Goal: Entertainment & Leisure: Consume media (video, audio)

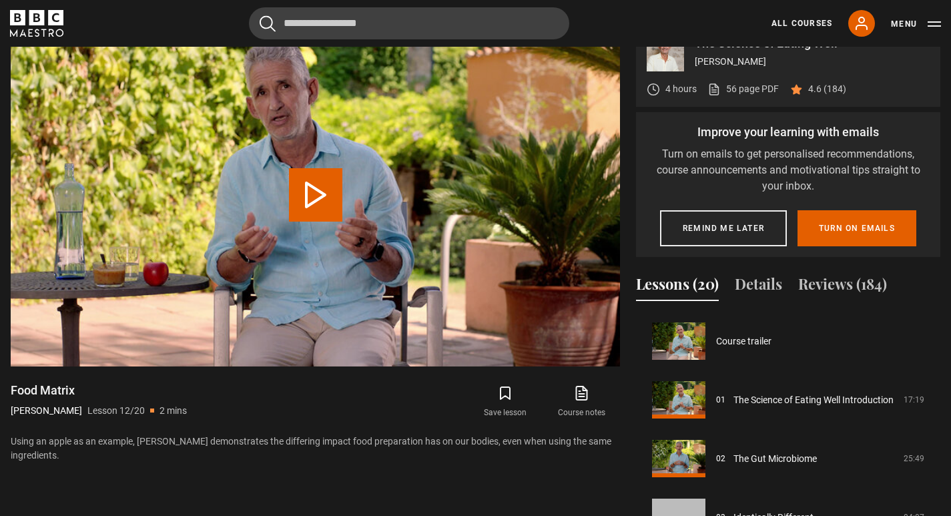
scroll to position [646, 0]
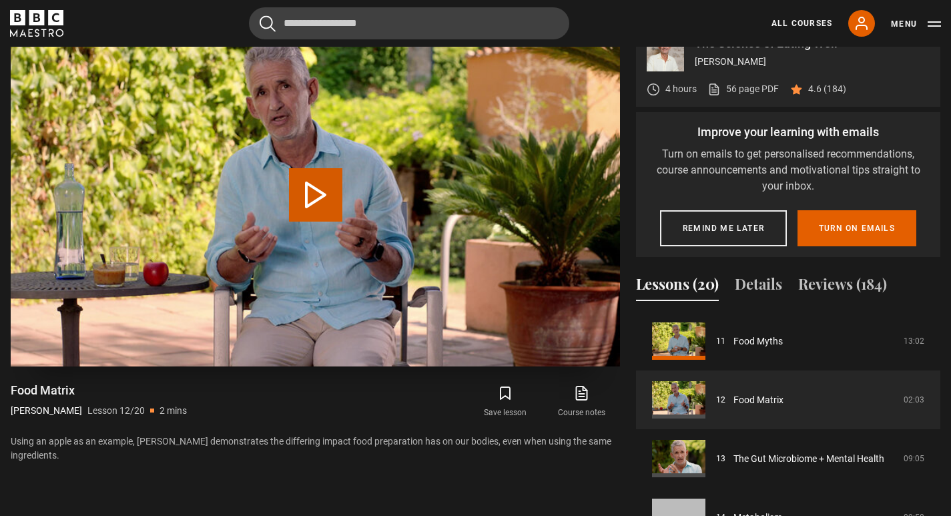
click at [332, 222] on button "Play Lesson Food Matrix" at bounding box center [315, 194] width 53 height 53
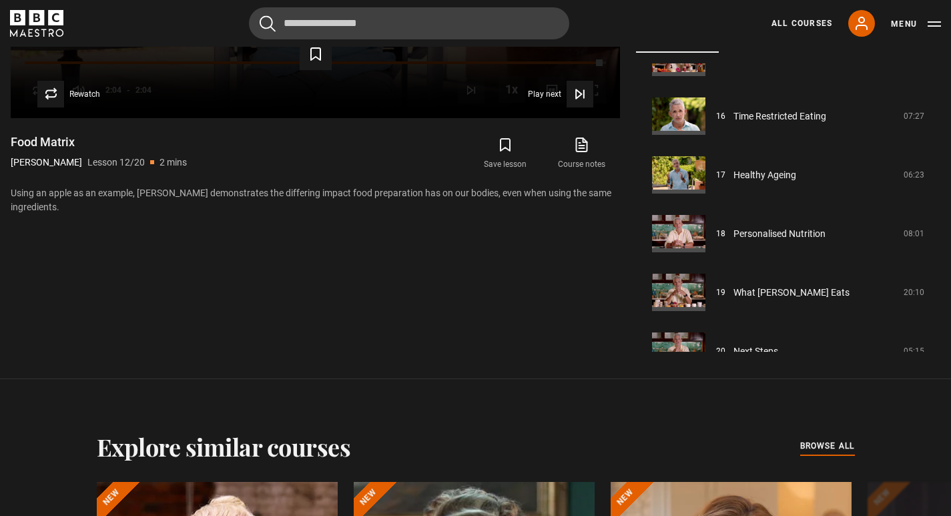
scroll to position [945, 0]
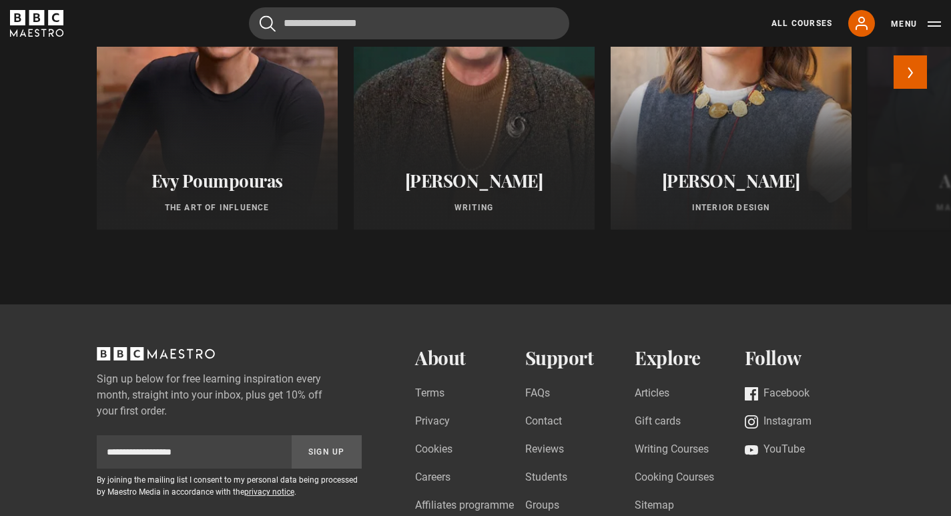
scroll to position [1234, 0]
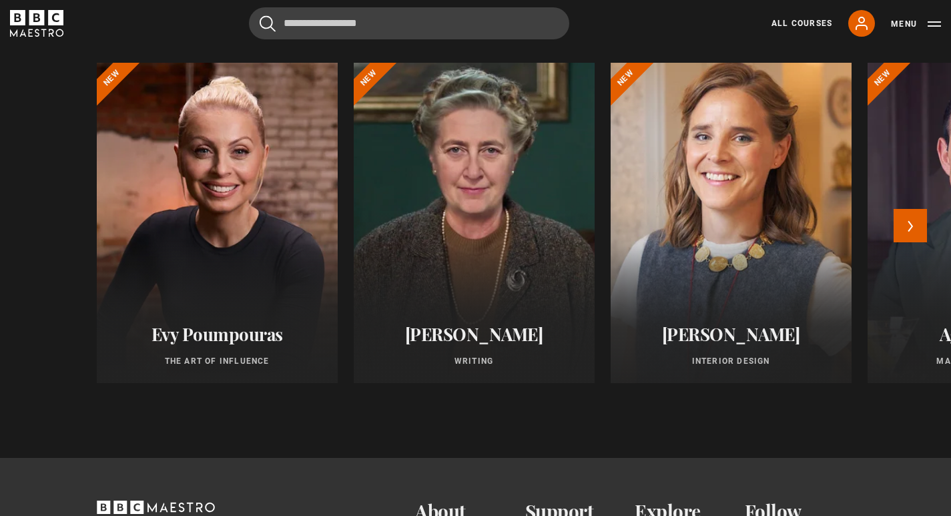
click at [712, 248] on div at bounding box center [731, 223] width 265 height 352
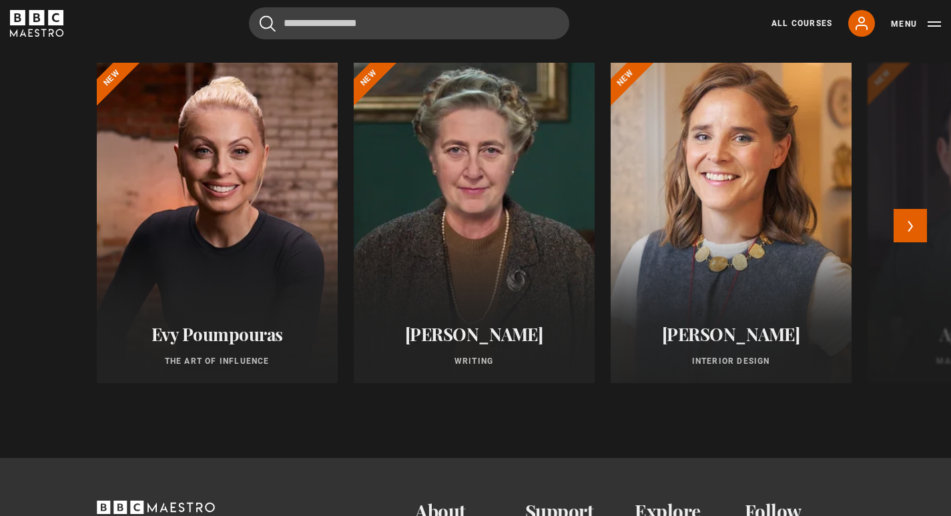
click at [746, 205] on div at bounding box center [731, 223] width 265 height 352
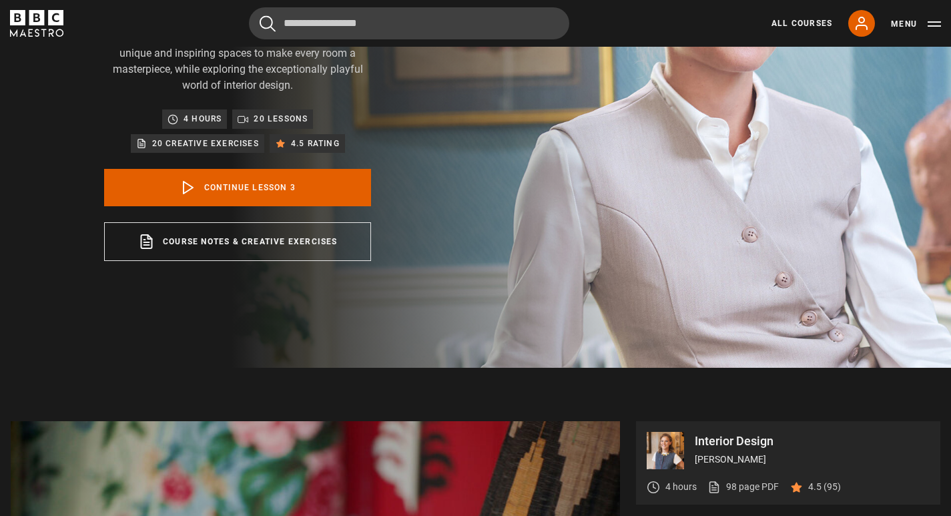
scroll to position [55, 0]
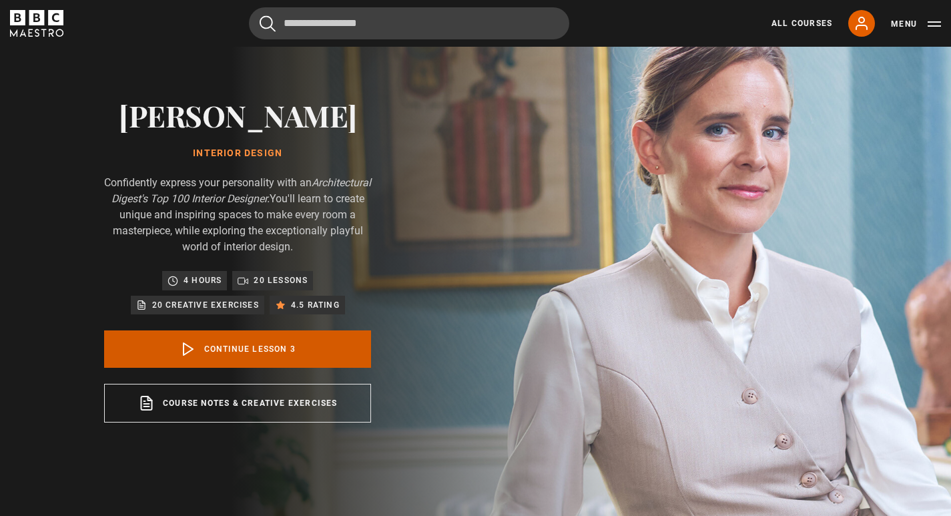
click at [311, 341] on link "Continue lesson 3" at bounding box center [237, 348] width 267 height 37
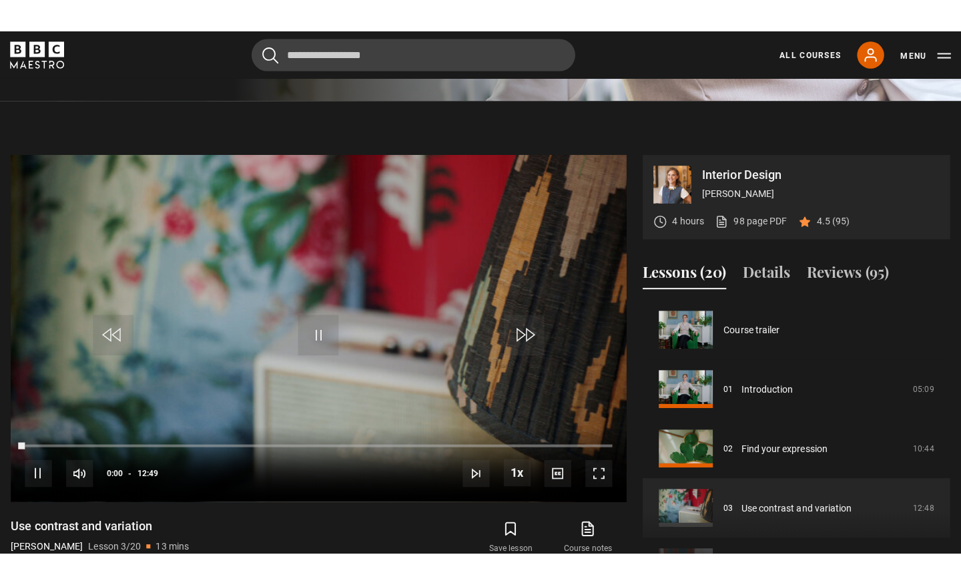
scroll to position [583, 0]
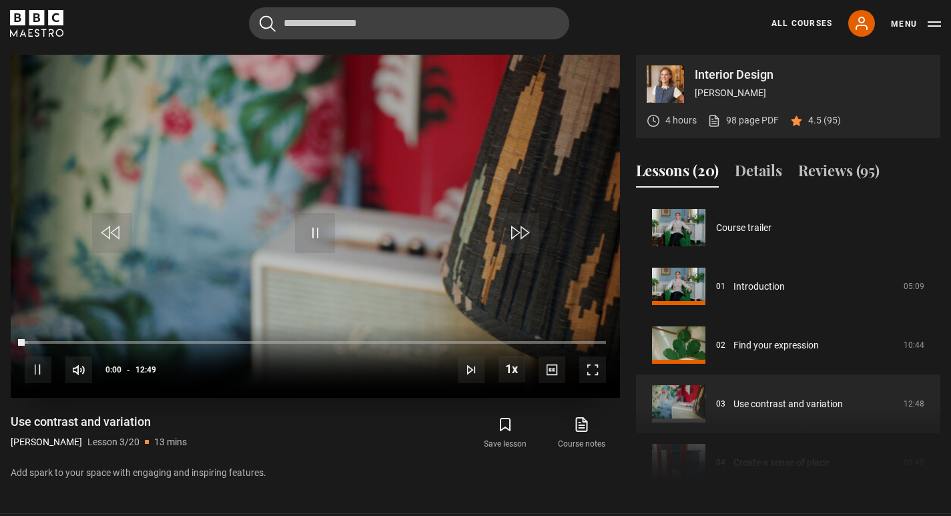
click at [590, 372] on span "Video Player" at bounding box center [592, 369] width 27 height 27
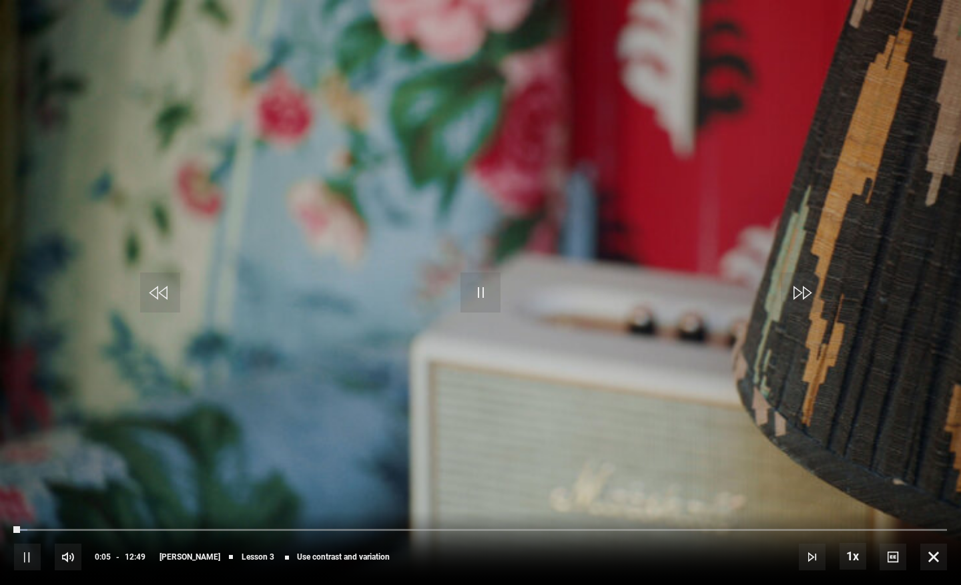
click at [483, 292] on span "Video Player" at bounding box center [481, 292] width 40 height 40
click at [931, 515] on span "Video Player" at bounding box center [933, 556] width 27 height 27
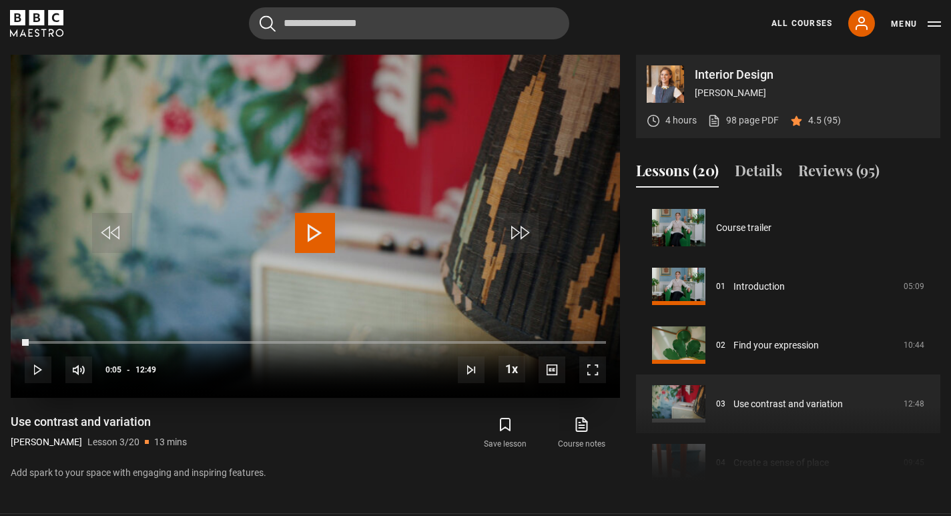
click at [322, 230] on span "Video Player" at bounding box center [315, 233] width 40 height 40
click at [603, 378] on span "Video Player" at bounding box center [592, 369] width 27 height 27
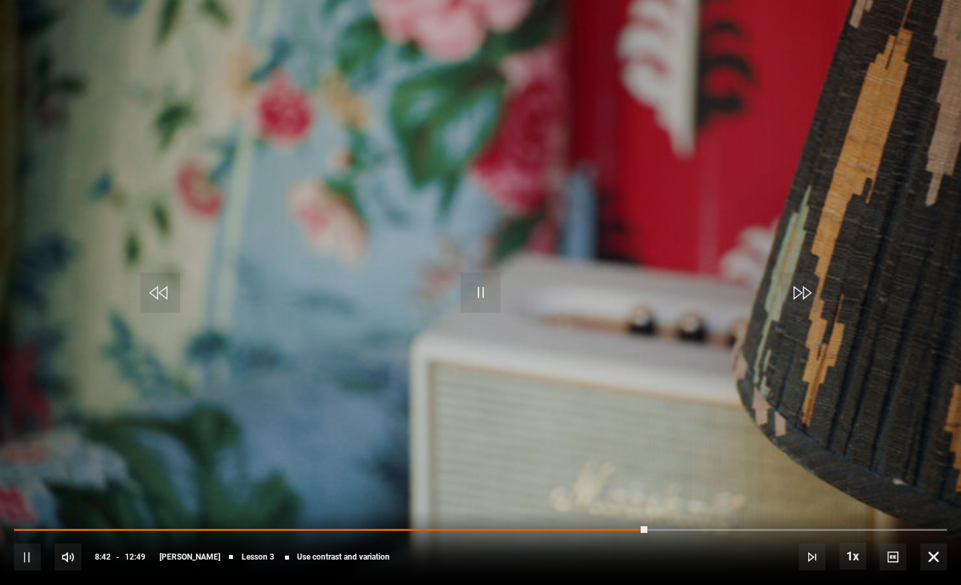
click at [486, 286] on span "Video Player" at bounding box center [481, 292] width 40 height 40
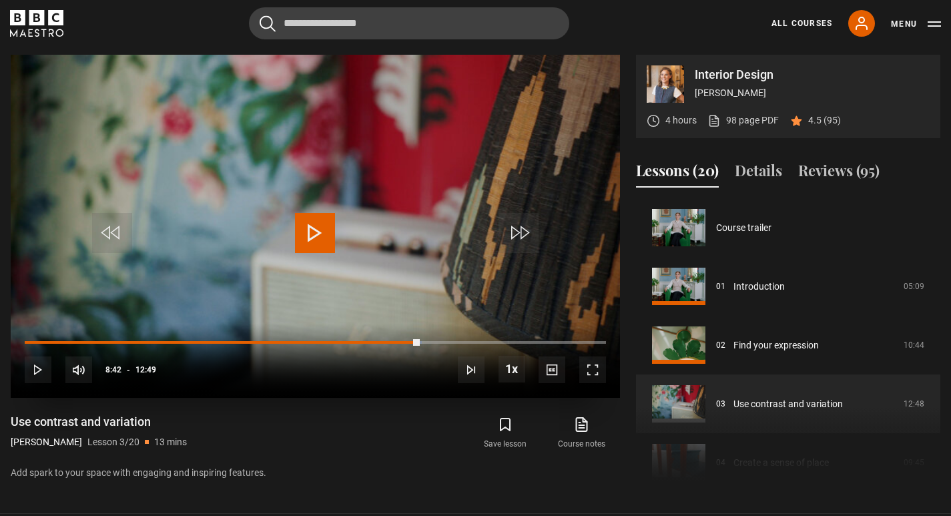
click at [304, 230] on span "Video Player" at bounding box center [315, 233] width 40 height 40
click at [597, 360] on span "Video Player" at bounding box center [592, 369] width 27 height 27
